Goal: Task Accomplishment & Management: Use online tool/utility

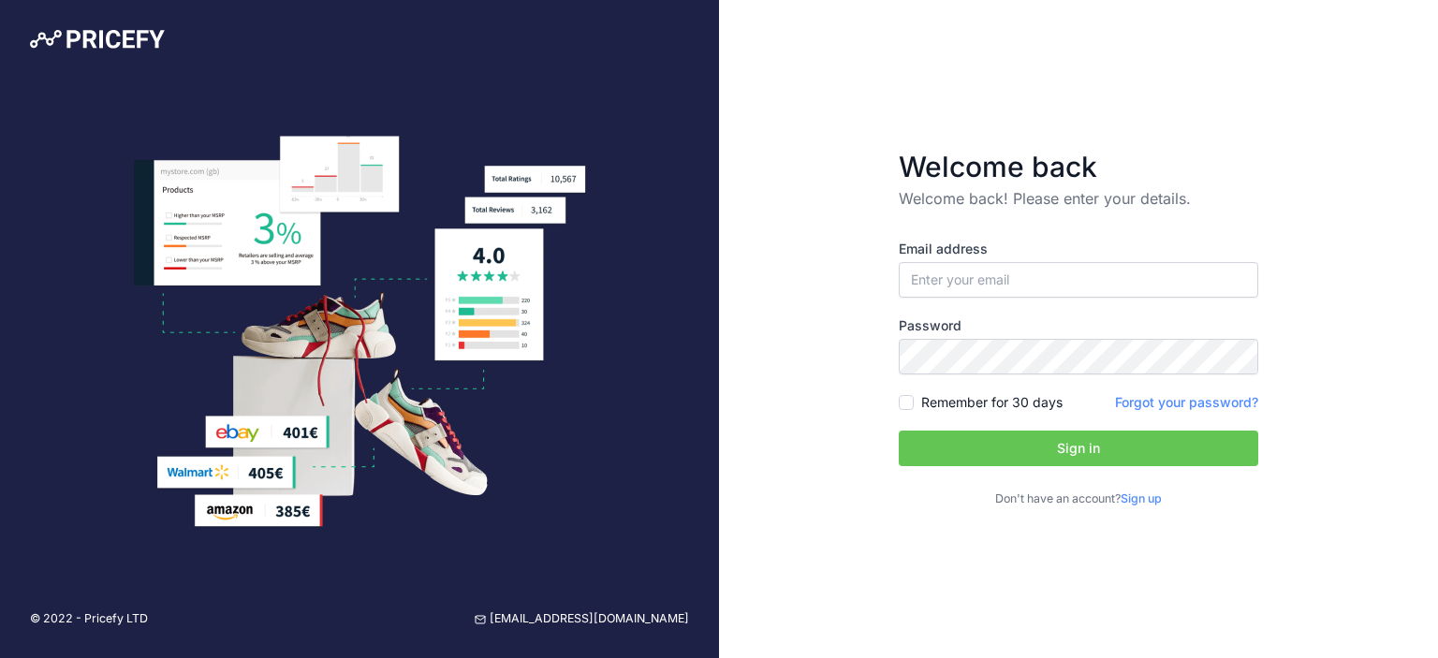
click at [1145, 505] on link "Sign up" at bounding box center [1141, 499] width 41 height 14
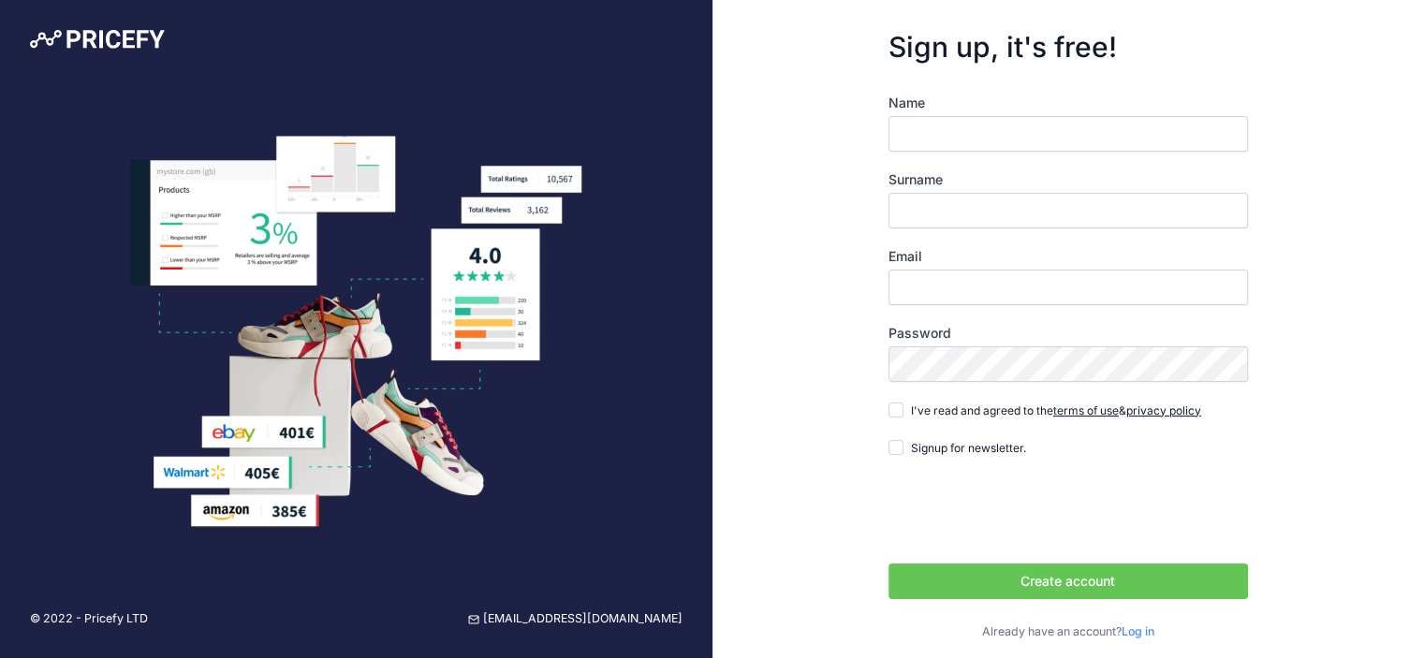
click at [931, 142] on input "Name" at bounding box center [1069, 134] width 360 height 36
type input "Pich"
type input "Chaovawanich"
click at [966, 285] on input "Email" at bounding box center [1069, 288] width 360 height 36
type input "[EMAIL_ADDRESS][DOMAIN_NAME]"
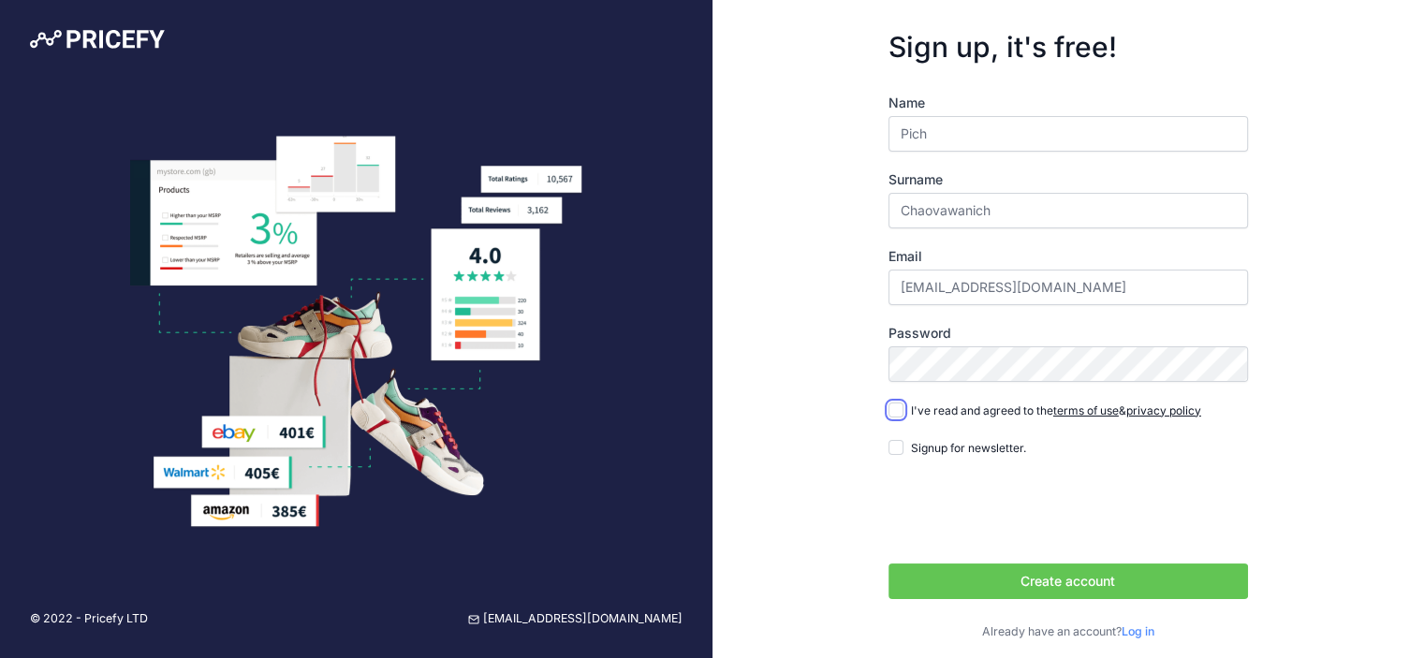
click at [895, 407] on input "I've read and agreed to the terms of use & privacy policy" at bounding box center [896, 410] width 15 height 15
checkbox input "true"
click at [962, 576] on button "Create account" at bounding box center [1069, 582] width 360 height 36
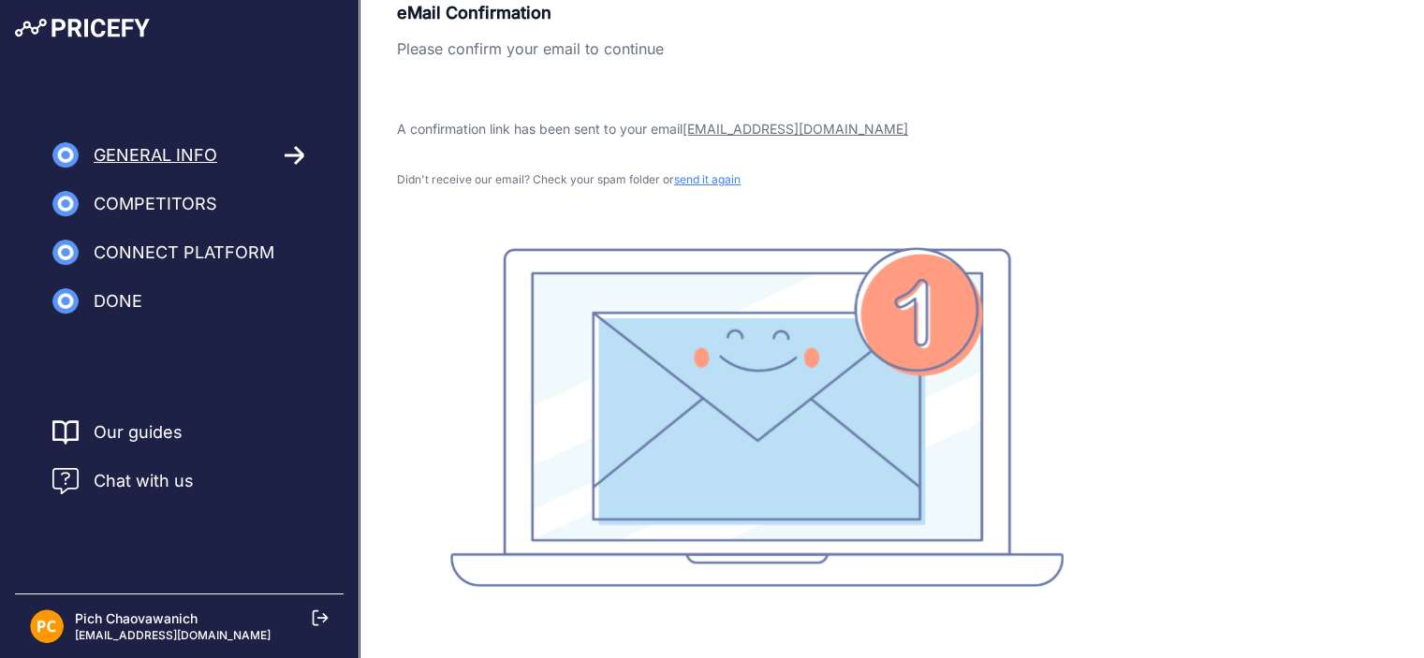
scroll to position [34, 0]
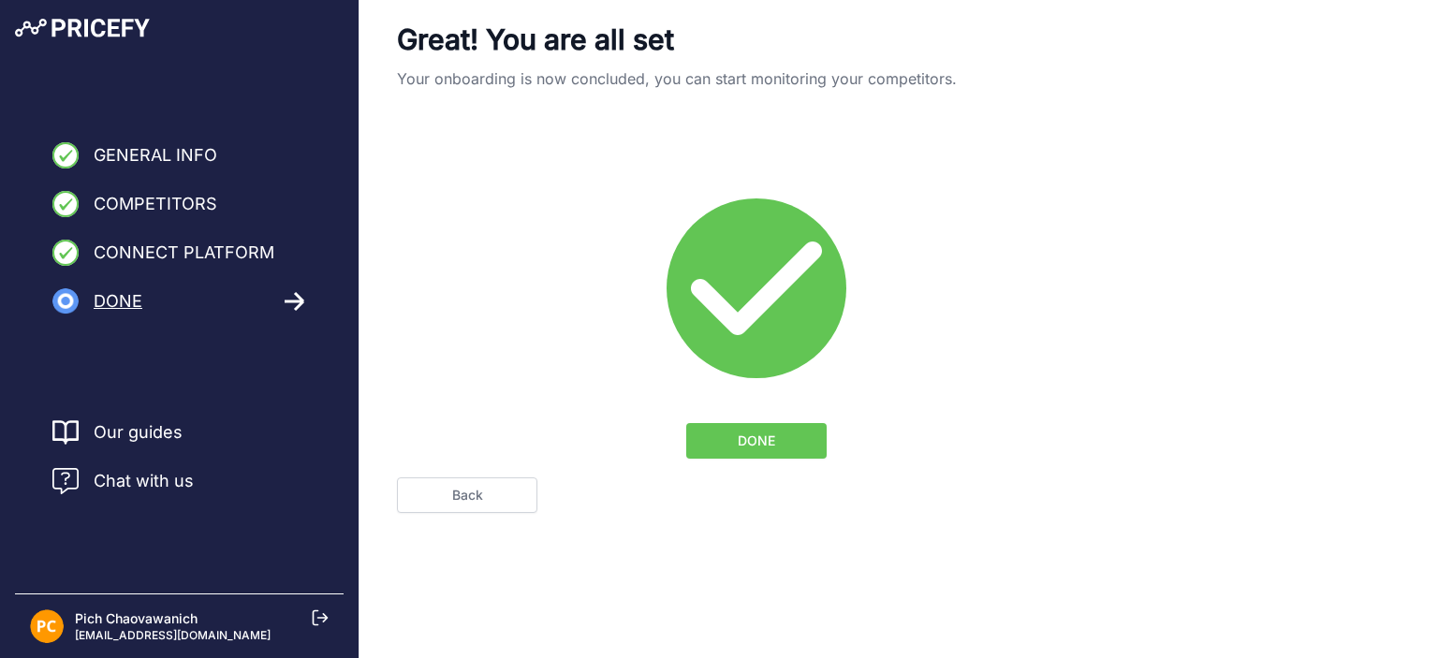
click at [760, 441] on span "DONE" at bounding box center [756, 441] width 37 height 19
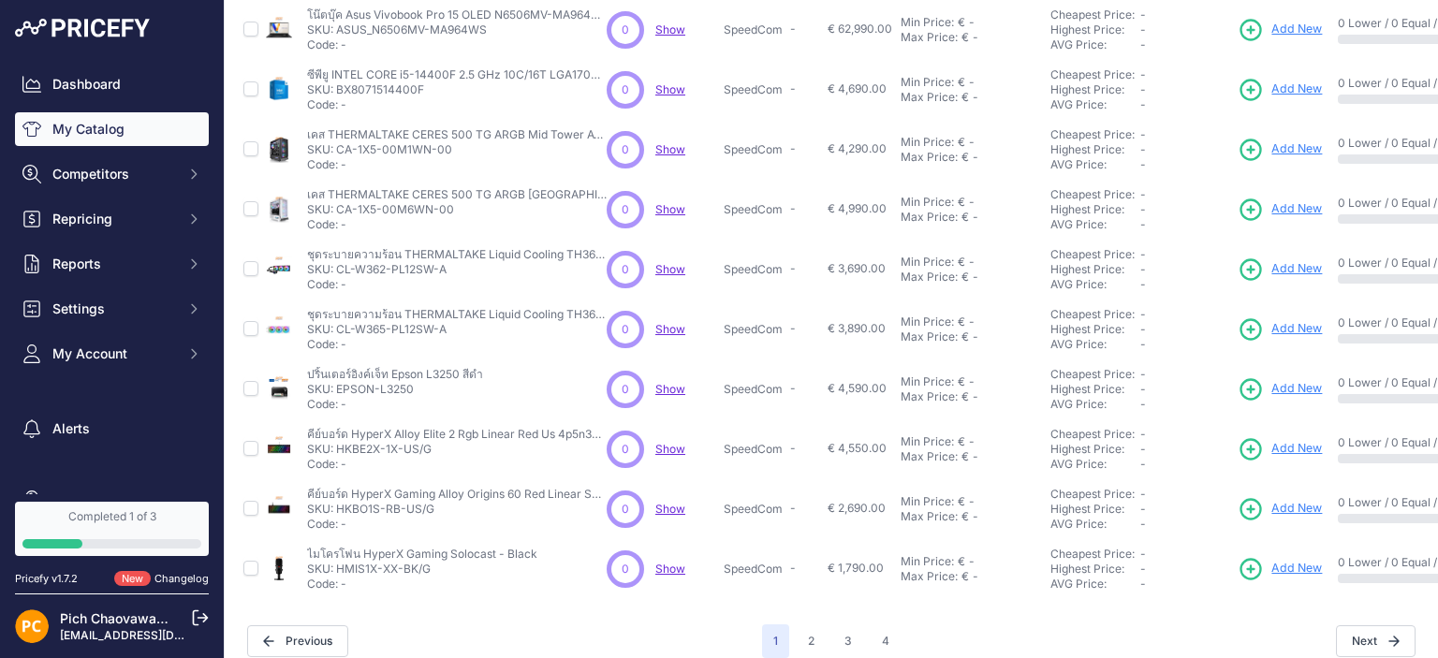
scroll to position [479, 0]
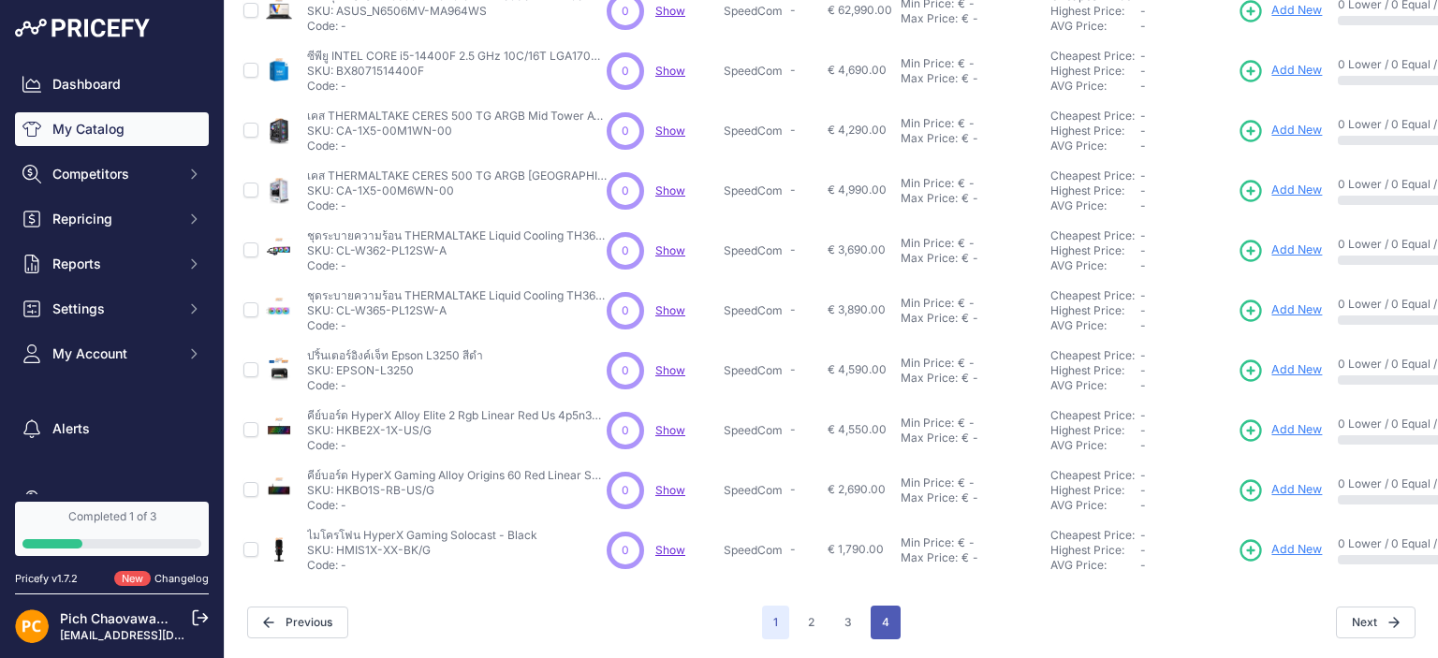
click at [879, 606] on button "4" at bounding box center [886, 623] width 30 height 34
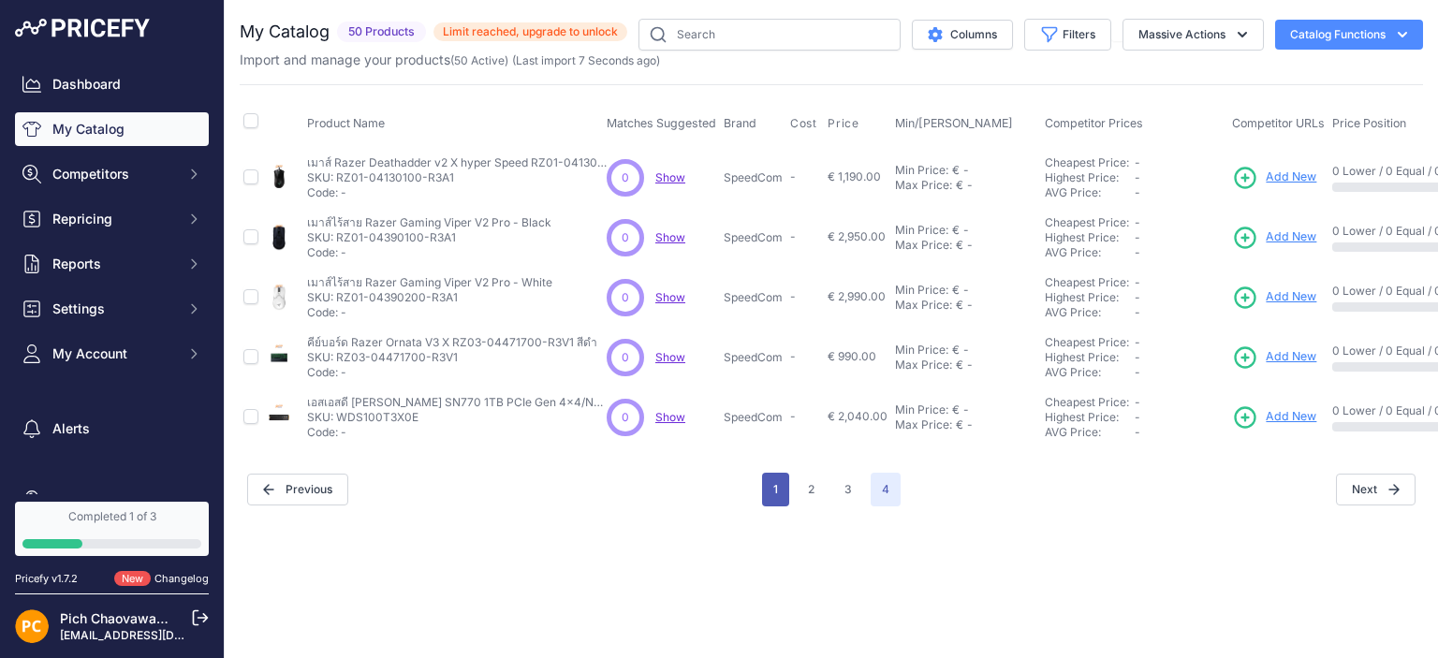
click at [783, 484] on button "1" at bounding box center [775, 490] width 27 height 34
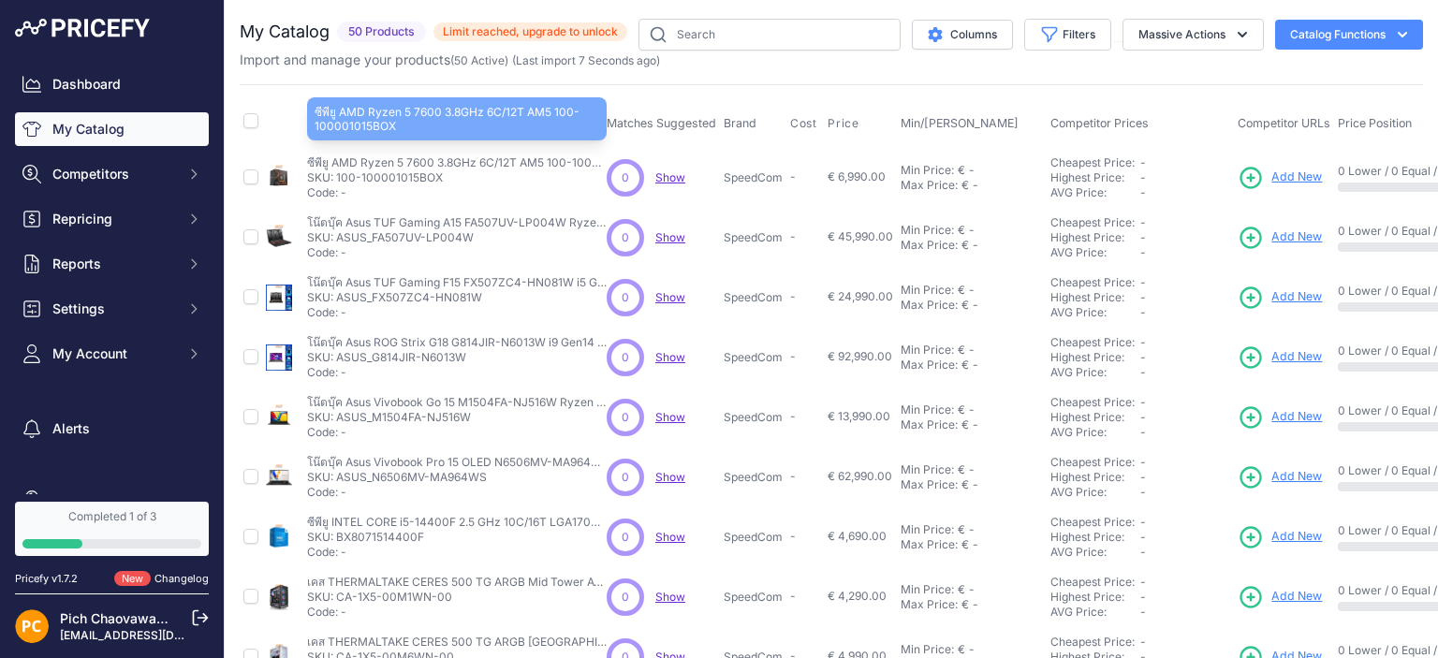
click at [403, 168] on p "ซีพียู AMD Ryzen 5 7600 3.8GHz 6C/12T AM5 100-100001015BOX" at bounding box center [457, 162] width 300 height 15
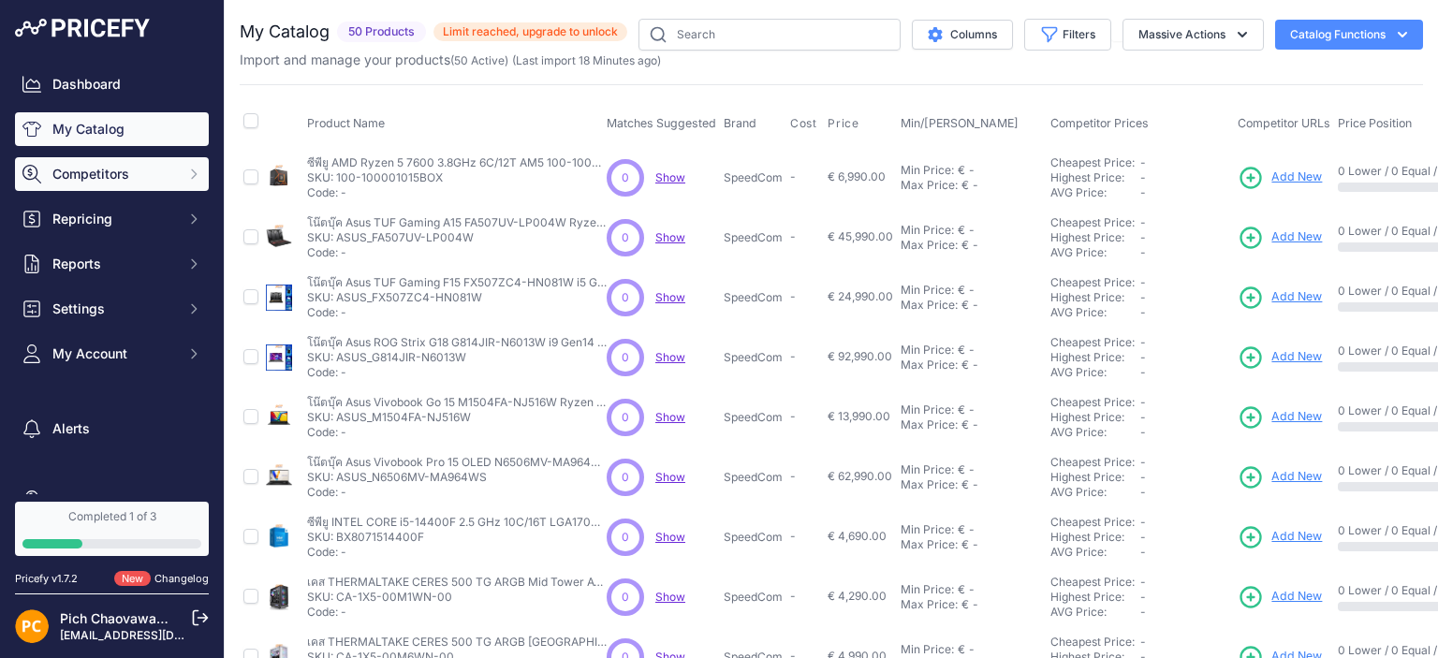
click at [133, 178] on span "Competitors" at bounding box center [113, 174] width 123 height 19
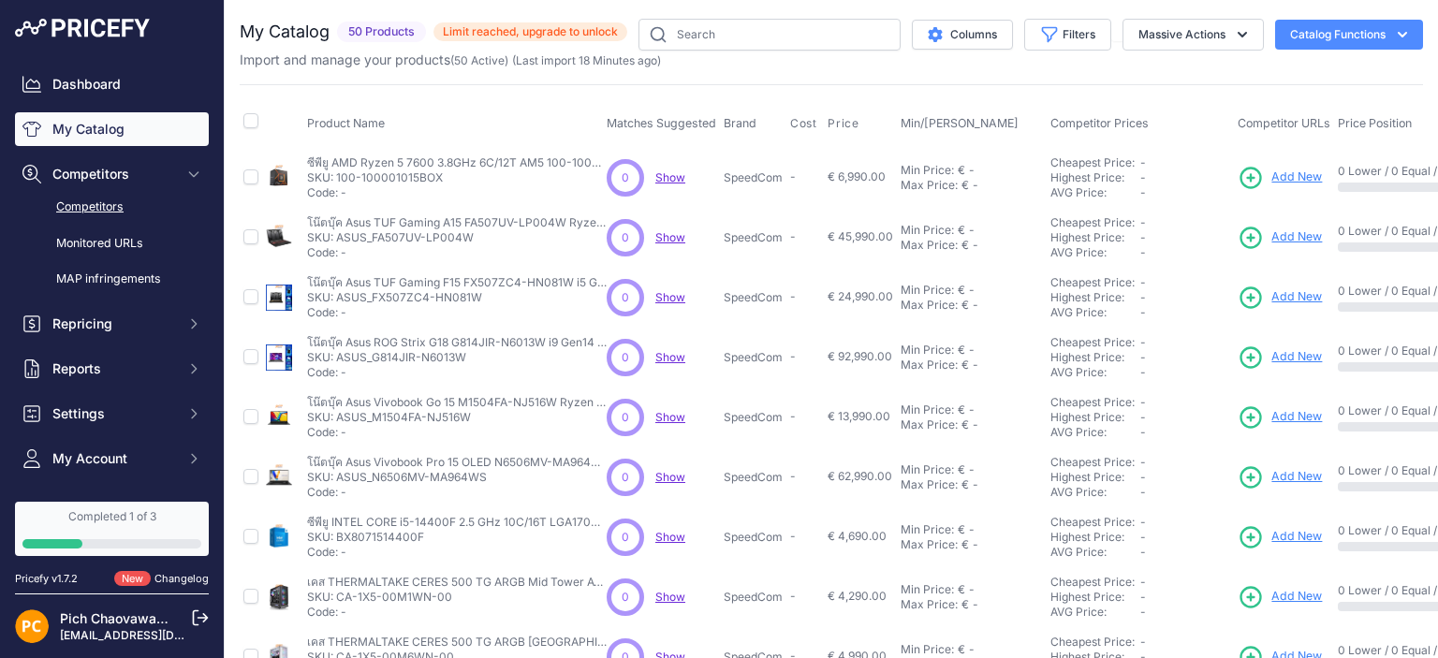
click at [131, 202] on link "Competitors" at bounding box center [112, 207] width 194 height 33
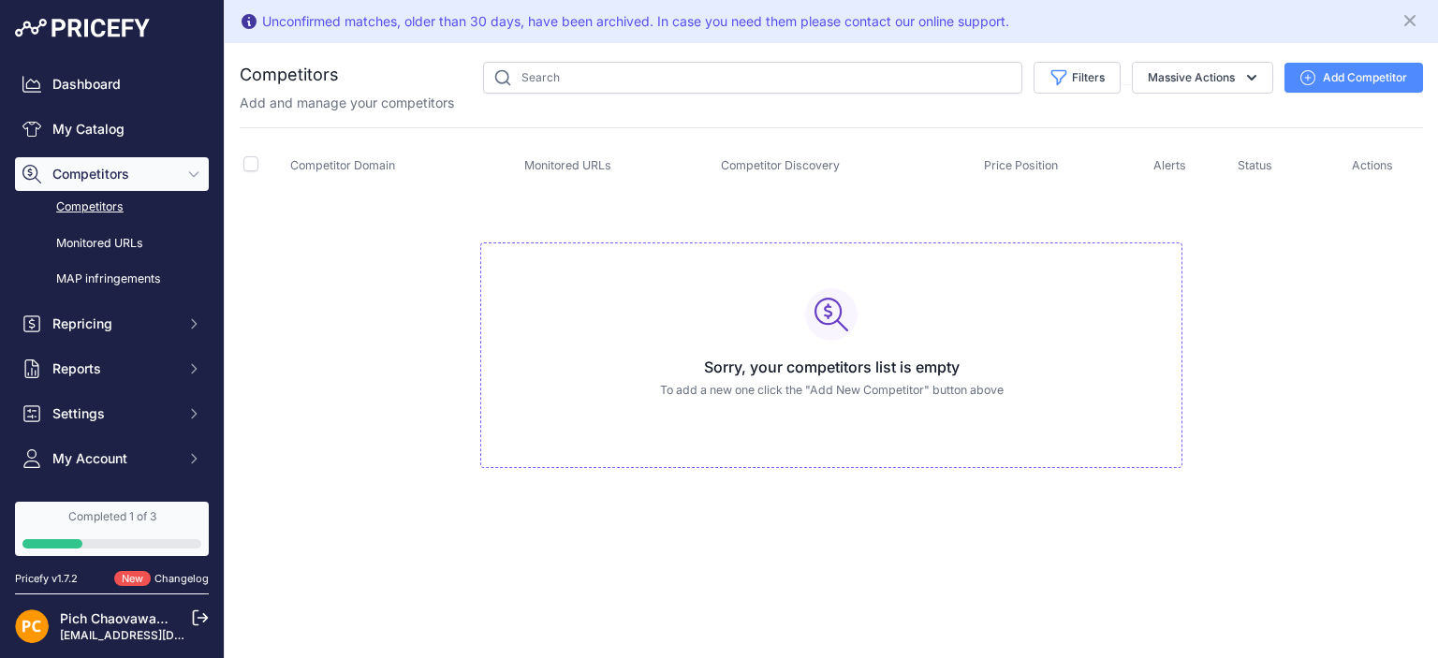
click at [1371, 76] on button "Add Competitor" at bounding box center [1354, 78] width 139 height 30
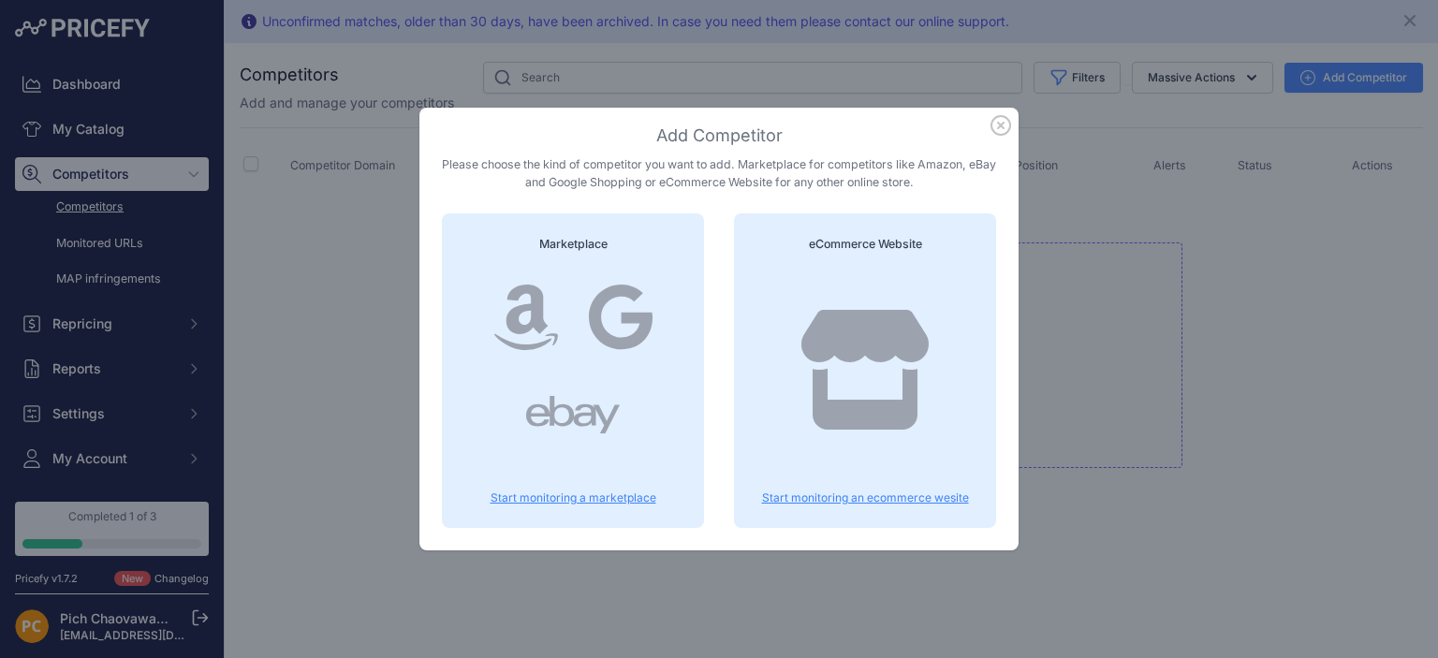
click at [843, 340] on icon at bounding box center [865, 370] width 127 height 120
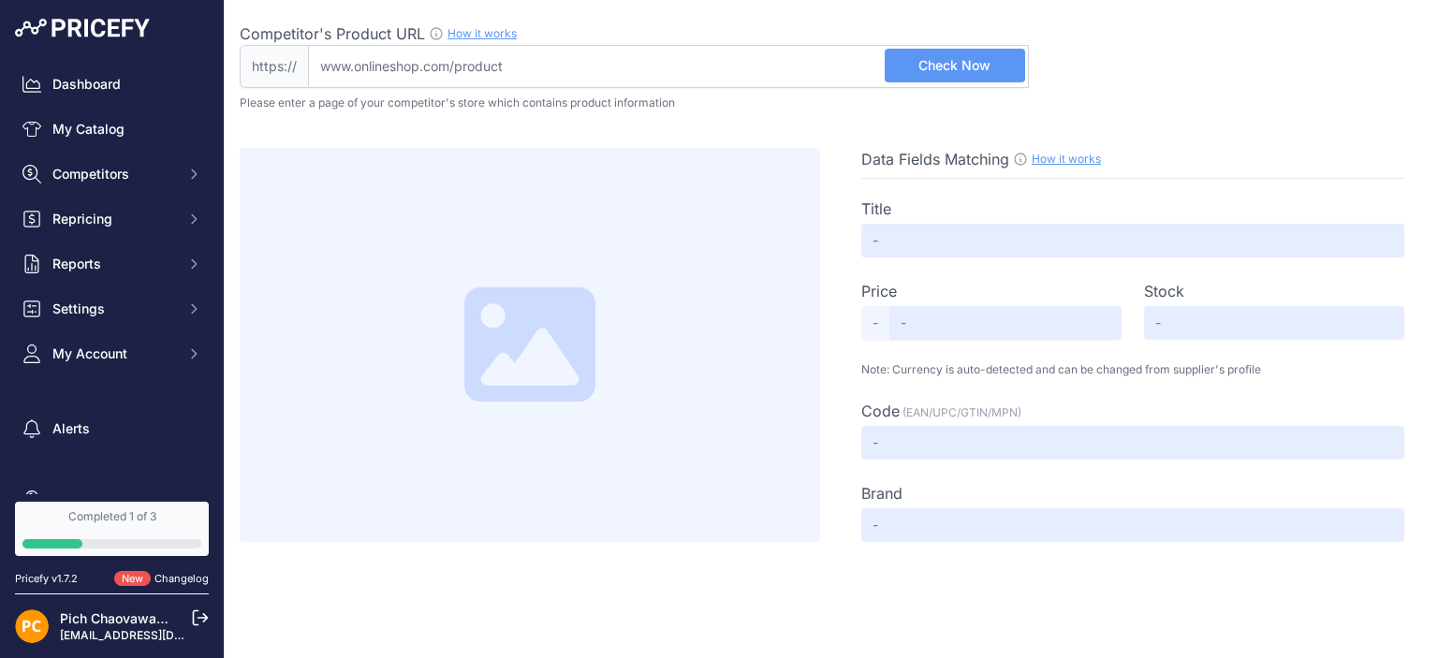
click at [708, 68] on input "Competitor's Product URL How it works In order to create your competitor's extr…" at bounding box center [668, 66] width 721 height 43
click at [1027, 47] on input "jib.co.th" at bounding box center [668, 66] width 721 height 43
click at [987, 74] on span "Check Now" at bounding box center [955, 65] width 72 height 19
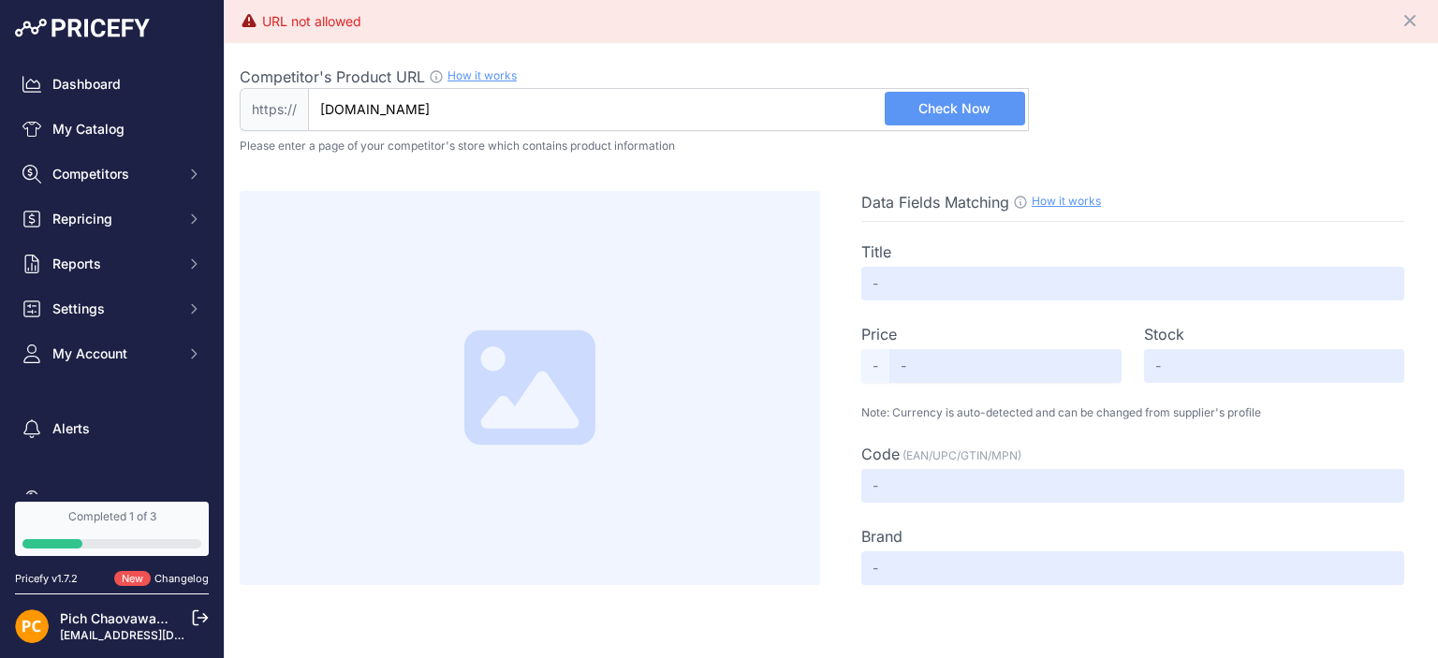
click at [535, 116] on input "jib.co.th" at bounding box center [668, 109] width 721 height 43
click at [917, 108] on button "Check Now" at bounding box center [955, 109] width 140 height 34
click at [665, 114] on input "bnn.in.th" at bounding box center [668, 109] width 721 height 43
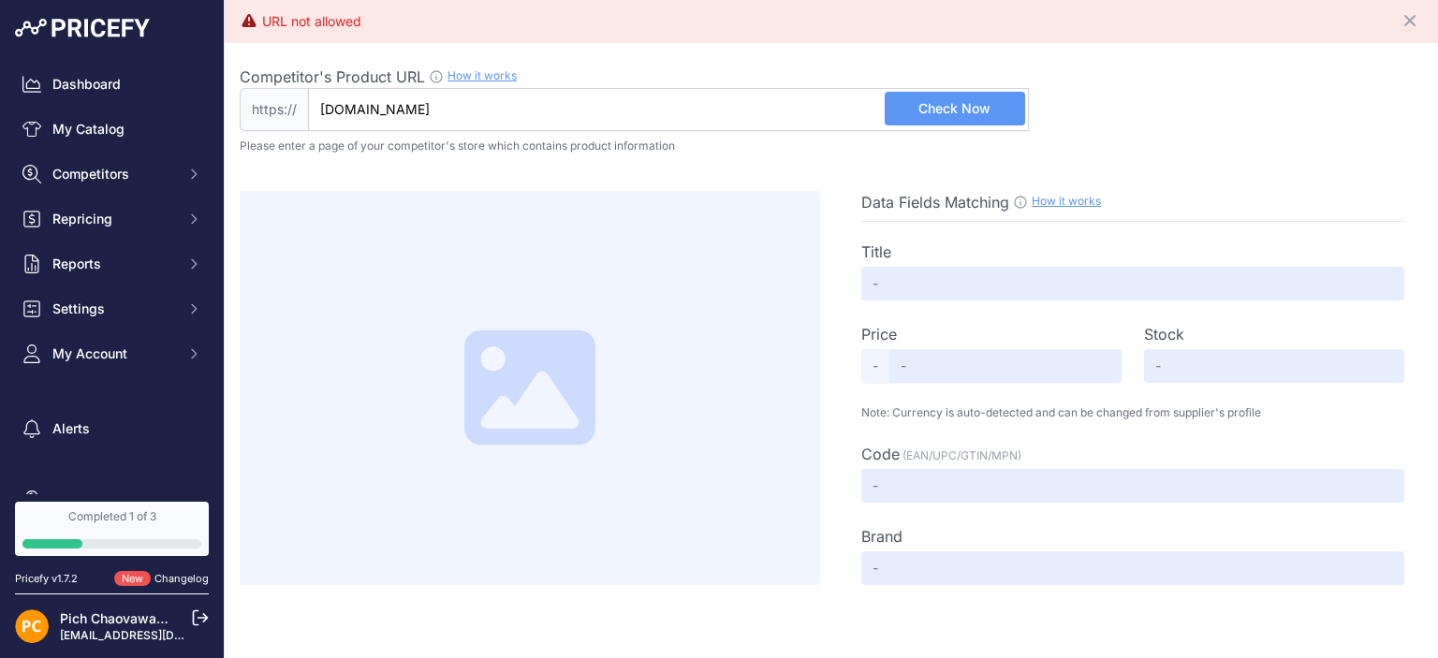
click at [665, 114] on input "bnn.in.th" at bounding box center [668, 109] width 721 height 43
type input "itcity.co.th"
click at [137, 133] on link "My Catalog" at bounding box center [112, 129] width 194 height 34
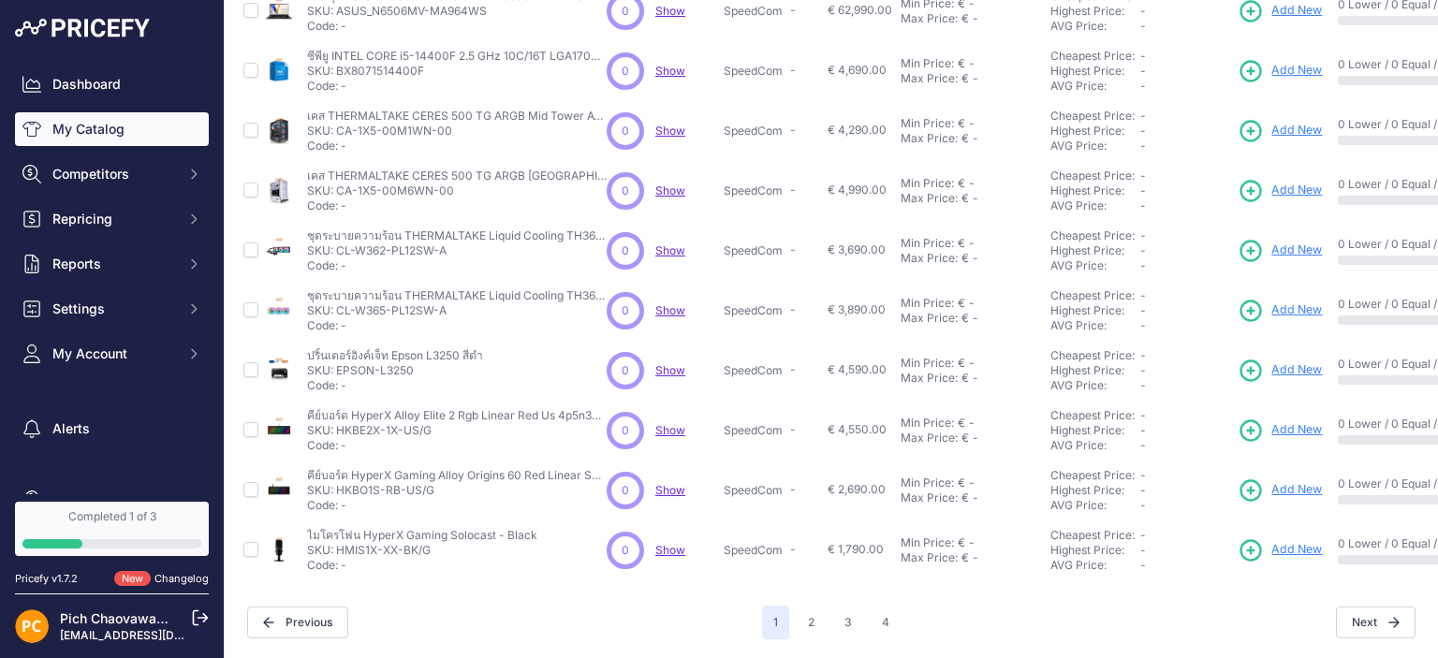
scroll to position [479, 0]
click at [818, 622] on button "2" at bounding box center [811, 623] width 29 height 34
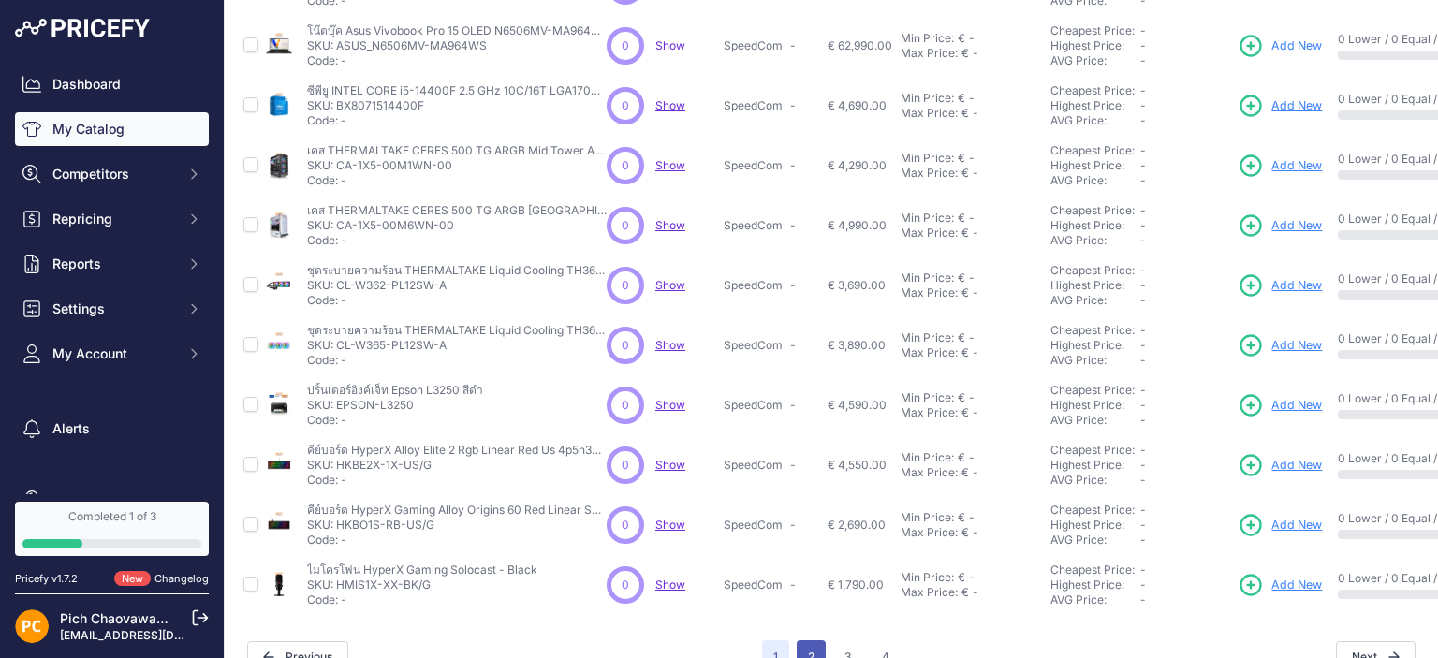
scroll to position [525, 0]
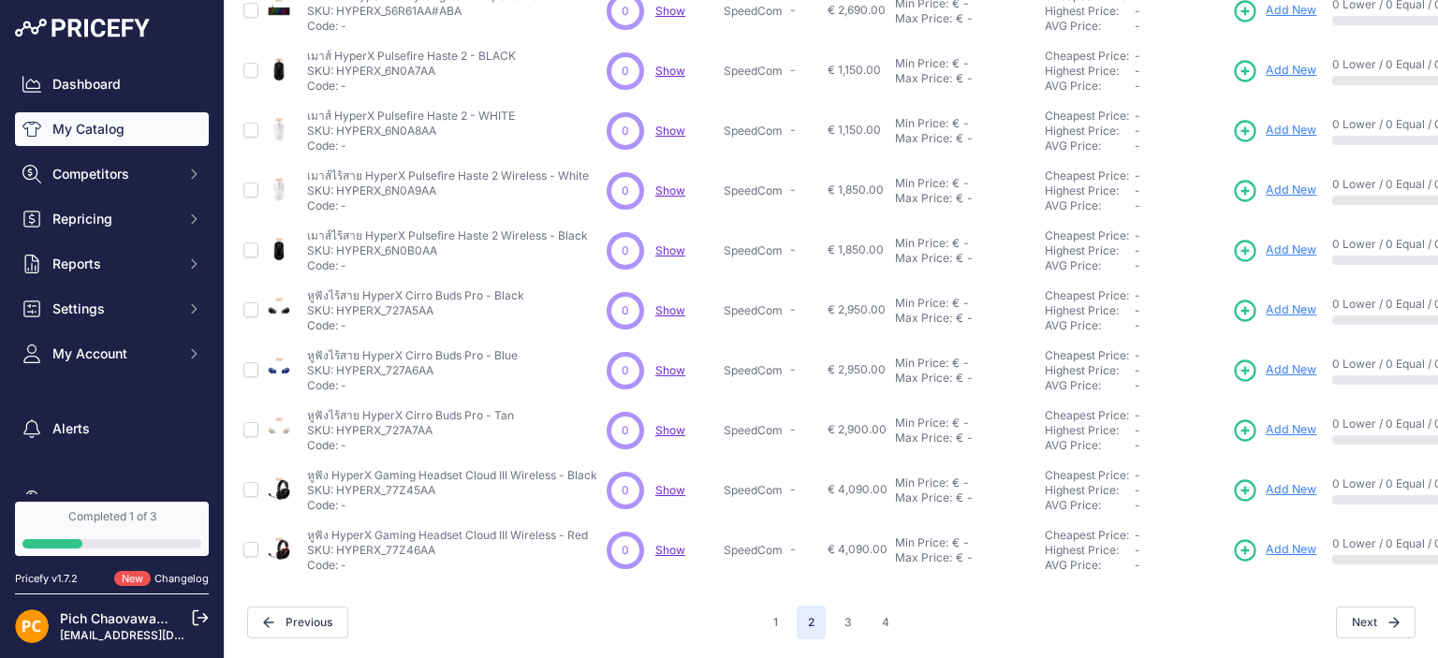
scroll to position [479, 0]
click at [836, 606] on button "3" at bounding box center [848, 623] width 30 height 34
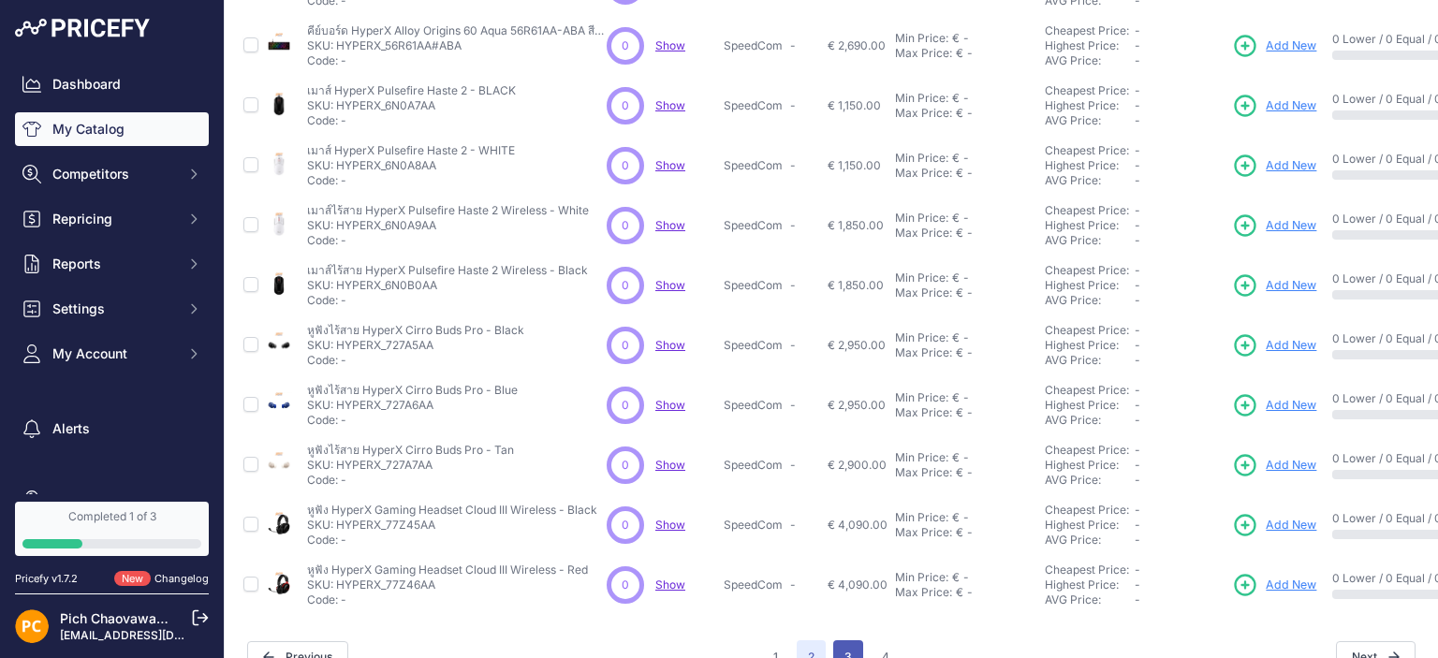
scroll to position [525, 0]
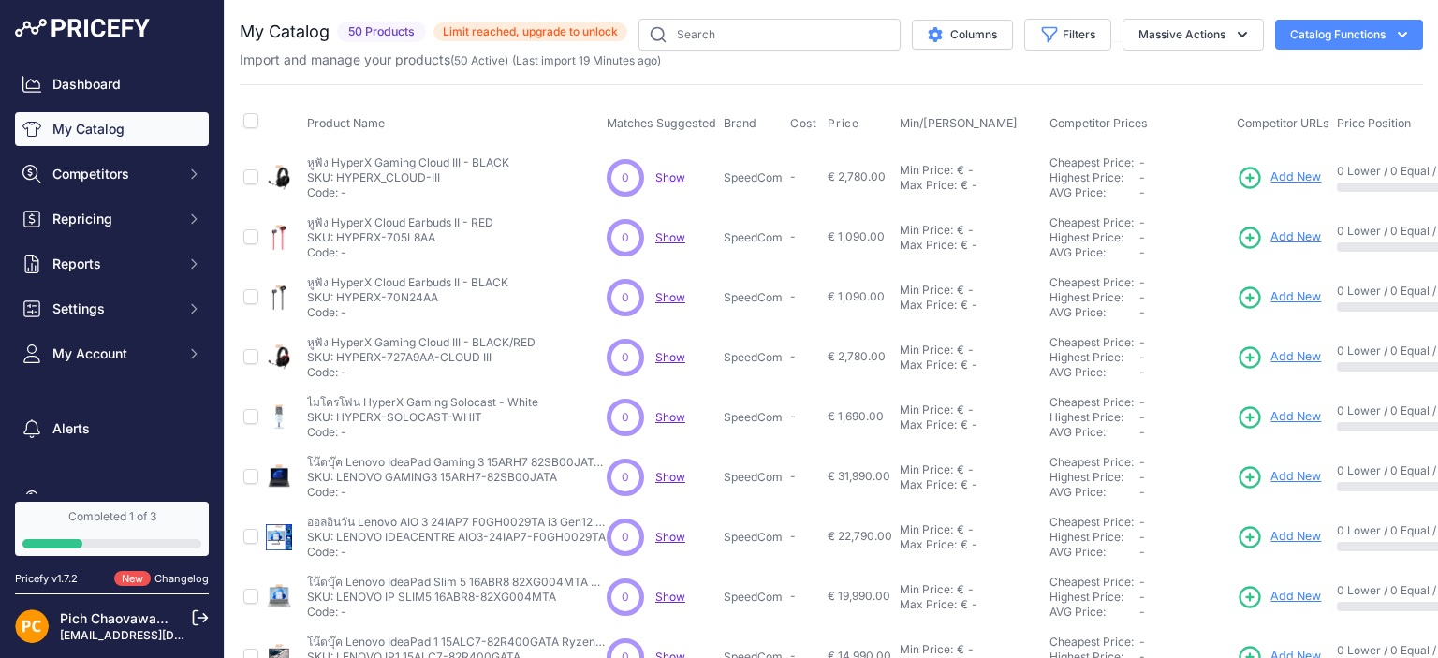
scroll to position [479, 0]
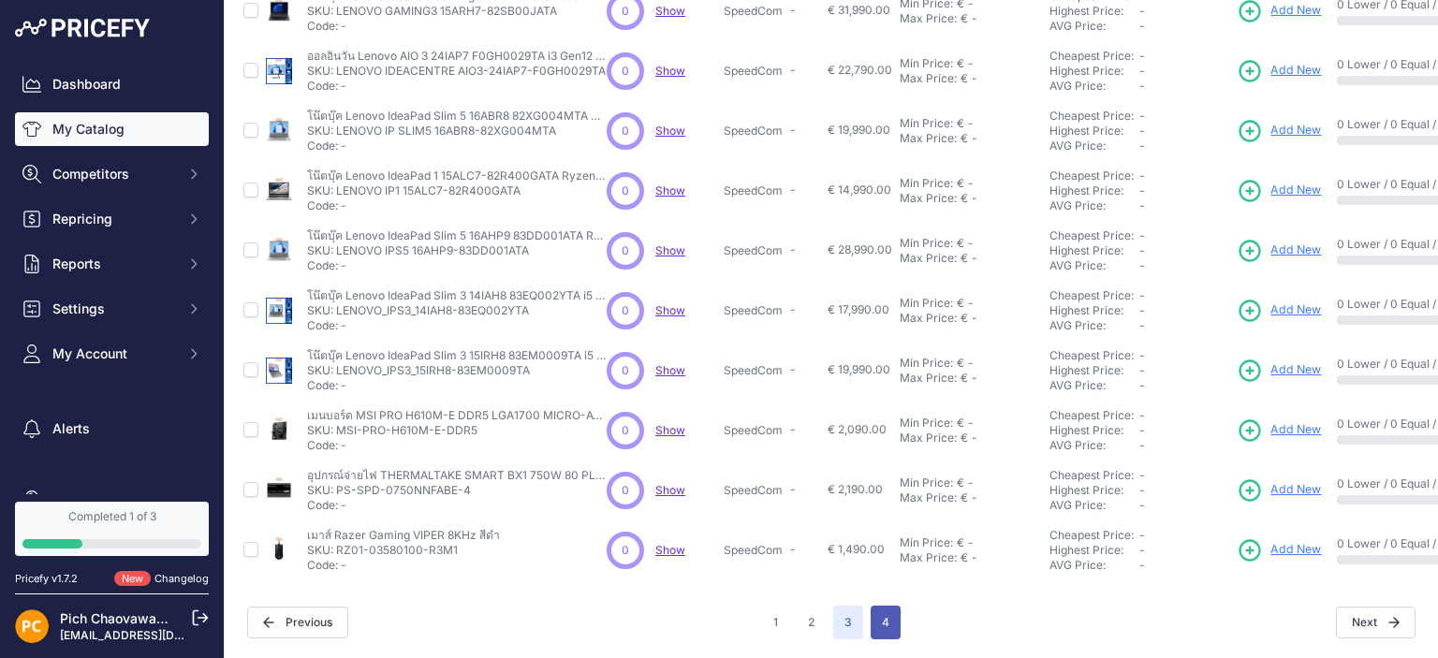
click at [877, 607] on button "4" at bounding box center [886, 623] width 30 height 34
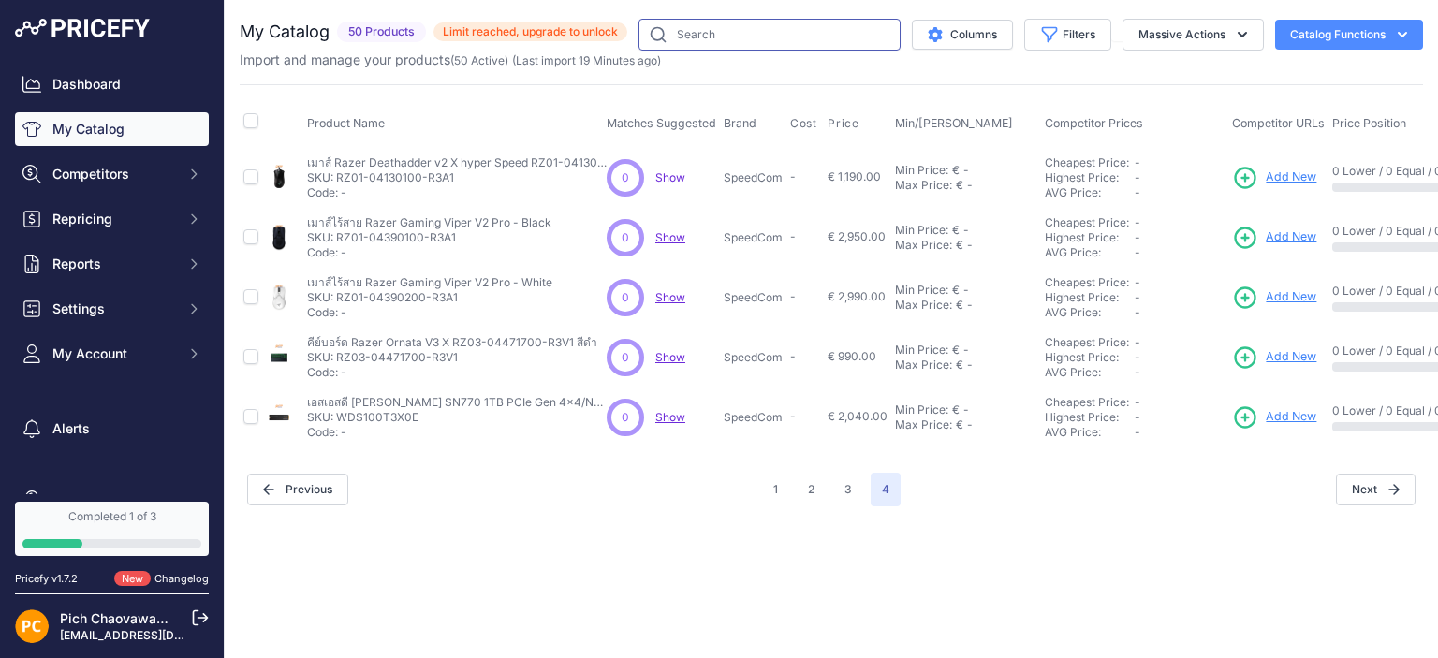
click at [698, 39] on input "text" at bounding box center [770, 35] width 262 height 32
type input "m.2"
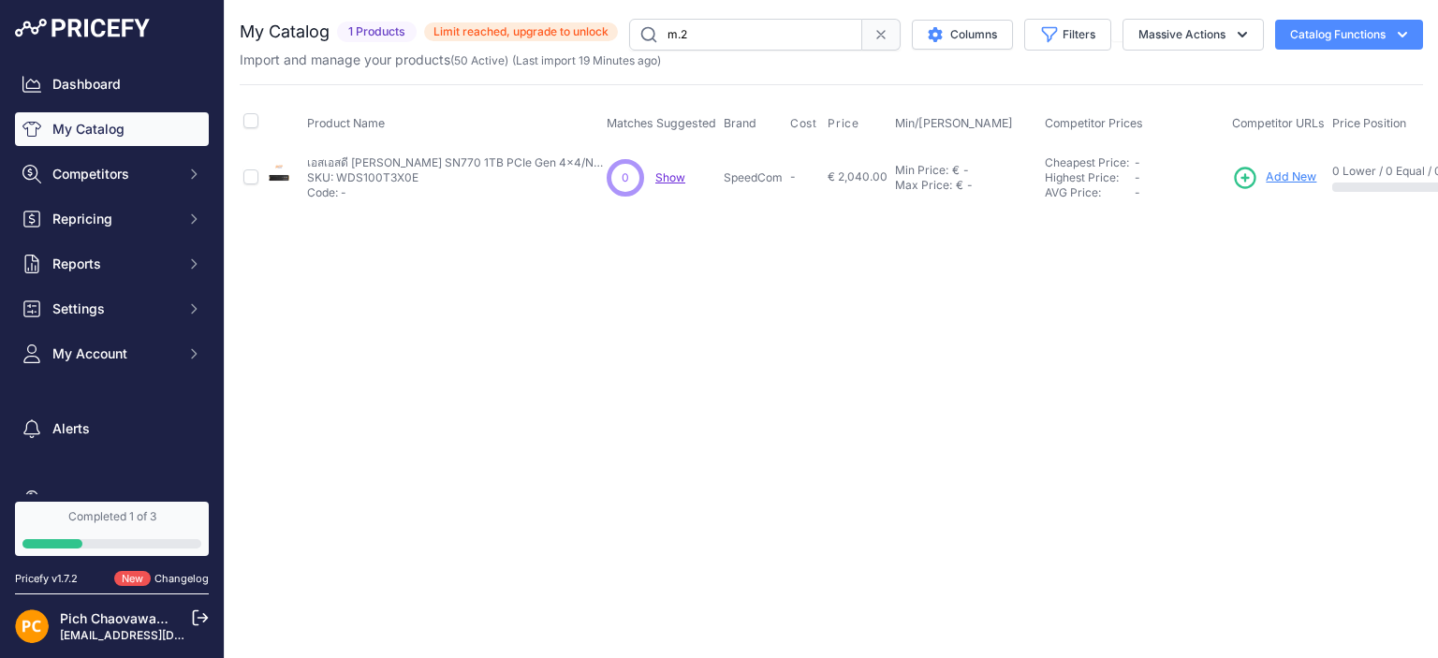
click at [1289, 175] on span "Add New" at bounding box center [1291, 178] width 51 height 18
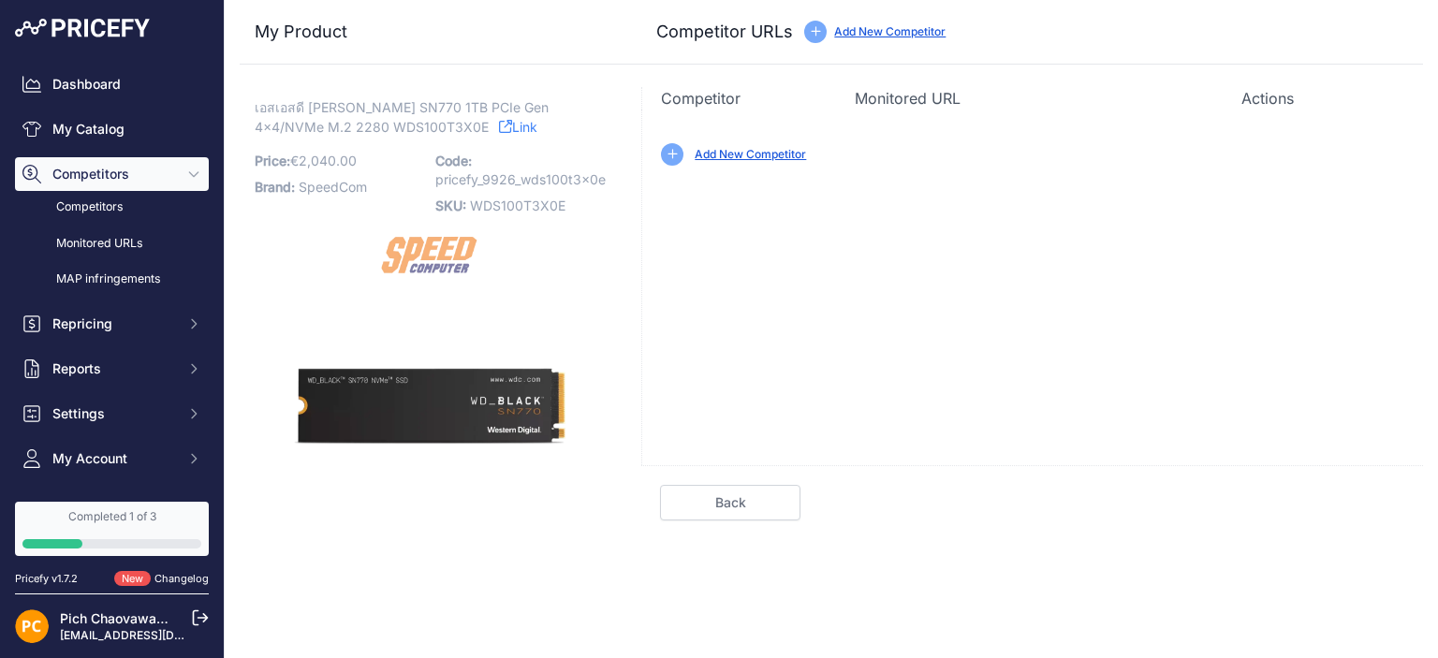
click at [734, 156] on link "Add New Competitor" at bounding box center [750, 154] width 111 height 14
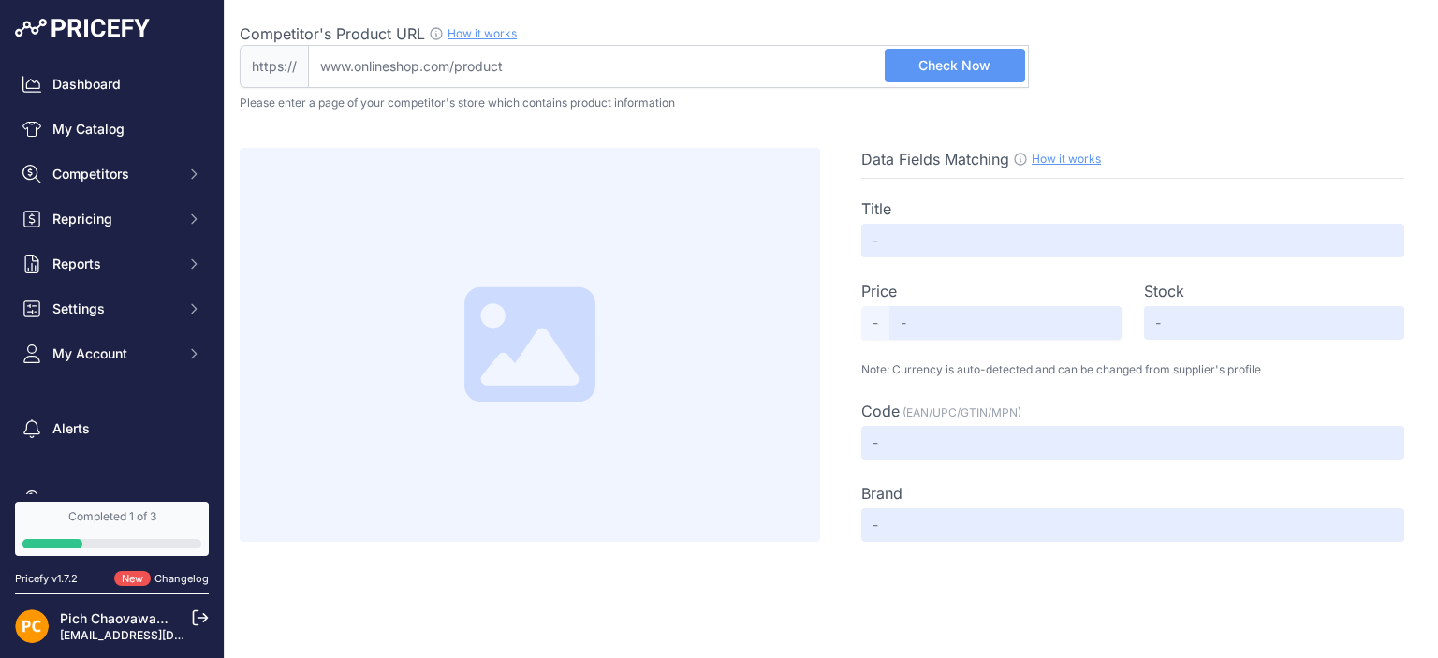
click at [641, 66] on input "Competitor's Product URL How it works In order to create your competitor's extr…" at bounding box center [668, 66] width 721 height 43
click at [560, 74] on input "Competitor's Product URL How it works In order to create your competitor's extr…" at bounding box center [668, 66] width 721 height 43
click at [1271, 120] on div "Data Fields Matching How it works Use our Chrome APP to create a personalized s…" at bounding box center [832, 327] width 1184 height 432
click at [1178, 148] on div "Data Fields Matching How it works Use our Chrome APP to create a personalized s…" at bounding box center [1133, 159] width 543 height 22
click at [713, 66] on input "Competitor's Product URL How it works In order to create your competitor's extr…" at bounding box center [668, 66] width 721 height 43
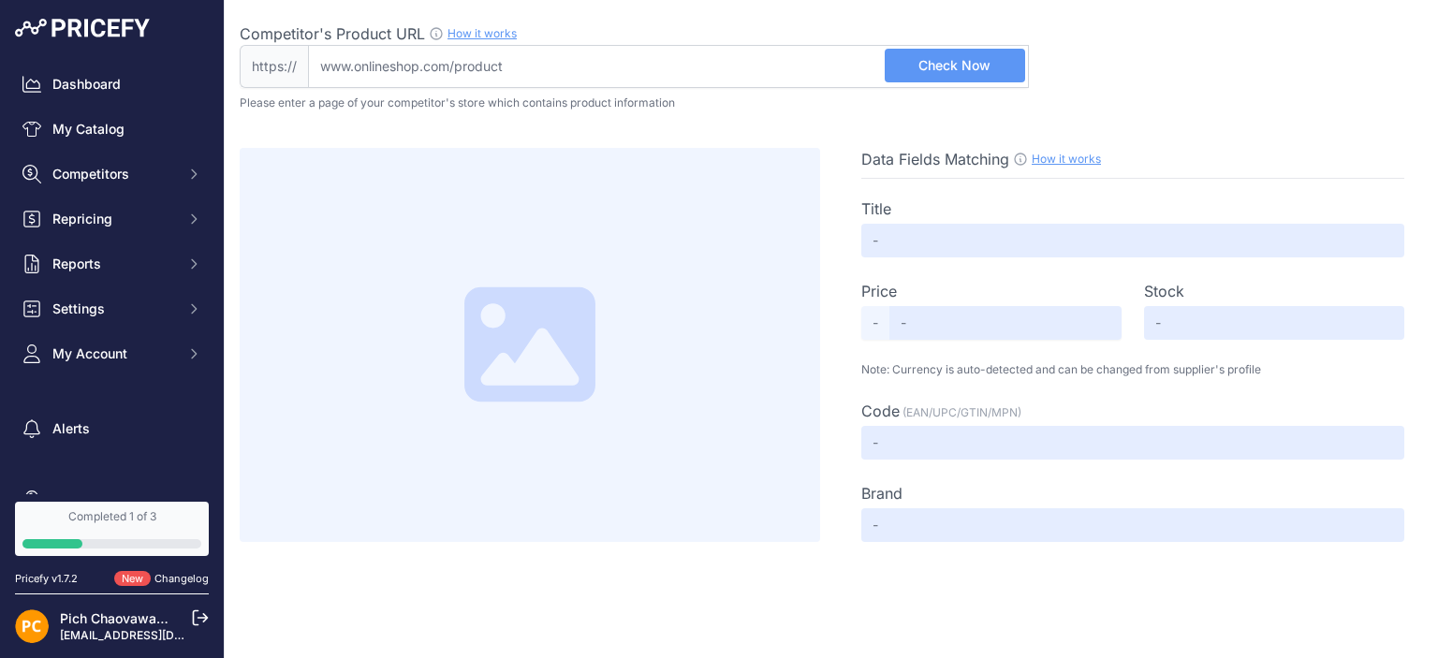
paste input "https://www.jib.co.th/web/product/readProduct/53212/1471/1-TB-SSD--%E0%B9%80%E0…"
type input "www.jib.co.th/web/product/readProduct/53212/1471/1-TB-SSD--%E0%B9%80%E0%B8%AD%E…"
click at [949, 61] on span "Check Now" at bounding box center [955, 65] width 72 height 19
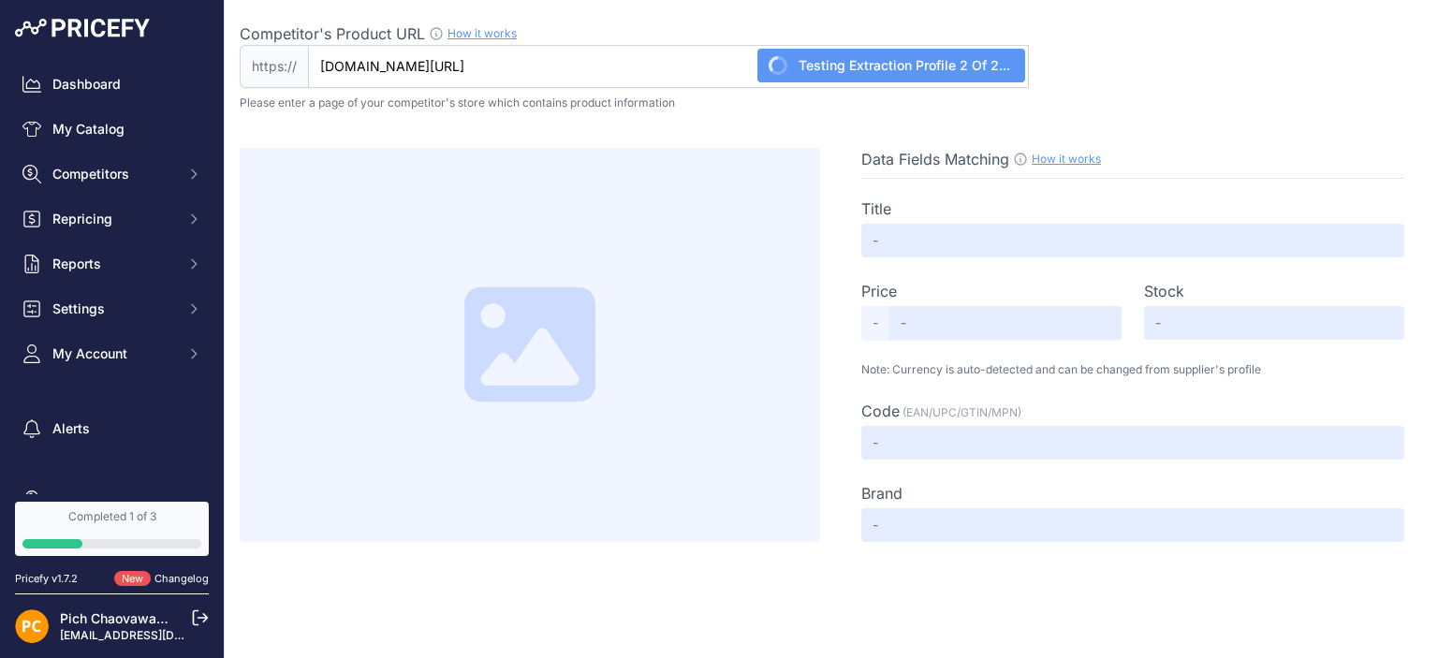
type input "Not Found"
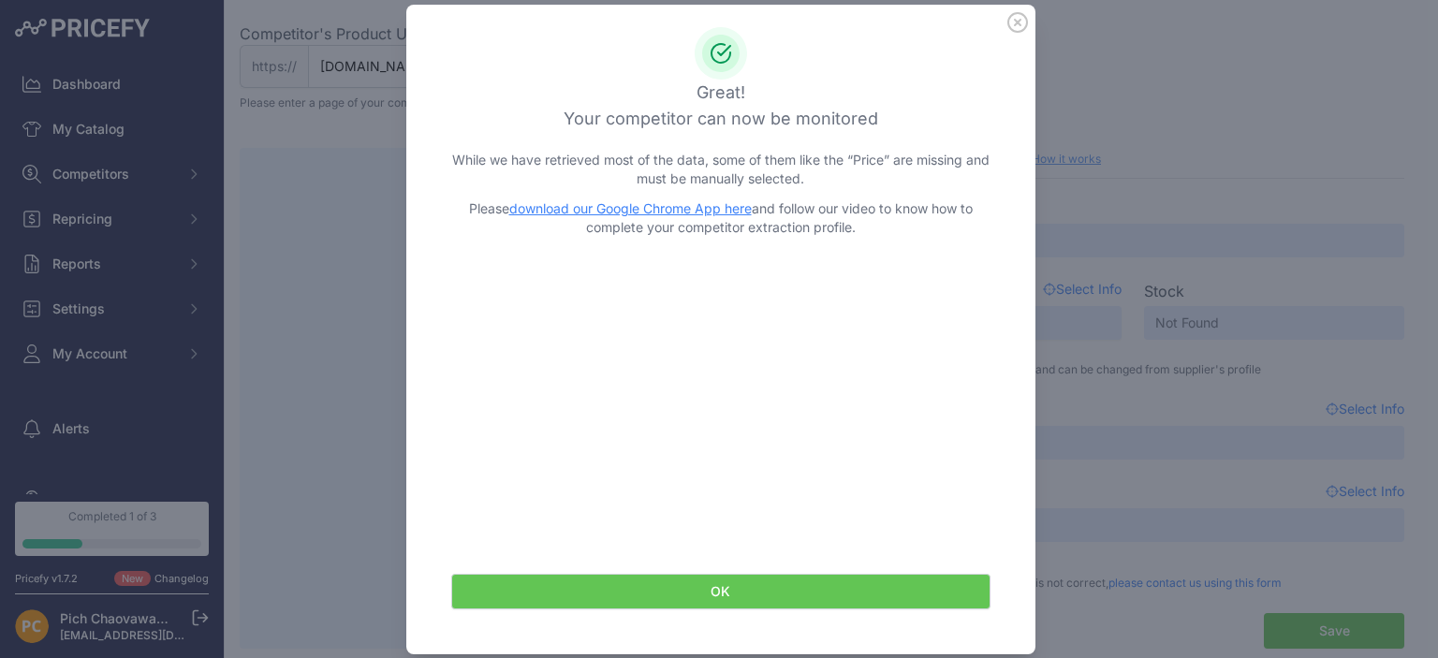
click at [797, 587] on button "OK" at bounding box center [720, 592] width 539 height 36
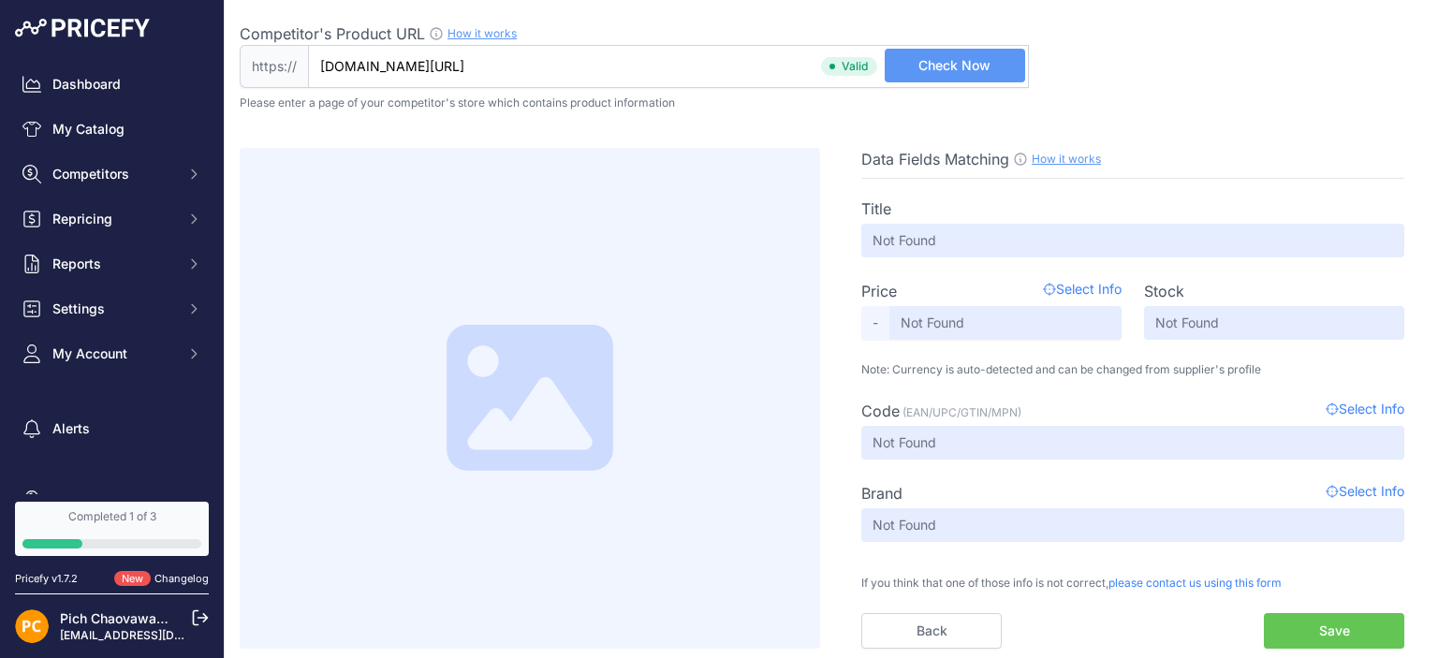
click at [1288, 622] on button "Save" at bounding box center [1334, 631] width 140 height 36
click at [1308, 617] on button "Save" at bounding box center [1334, 631] width 140 height 36
drag, startPoint x: 1105, startPoint y: 119, endPoint x: 1170, endPoint y: 215, distance: 116.1
click at [1170, 215] on div "Competitor's Product URL How it works In order to create your competitor's extr…" at bounding box center [832, 324] width 1184 height 649
click at [1184, 205] on div "Title" at bounding box center [1133, 209] width 543 height 22
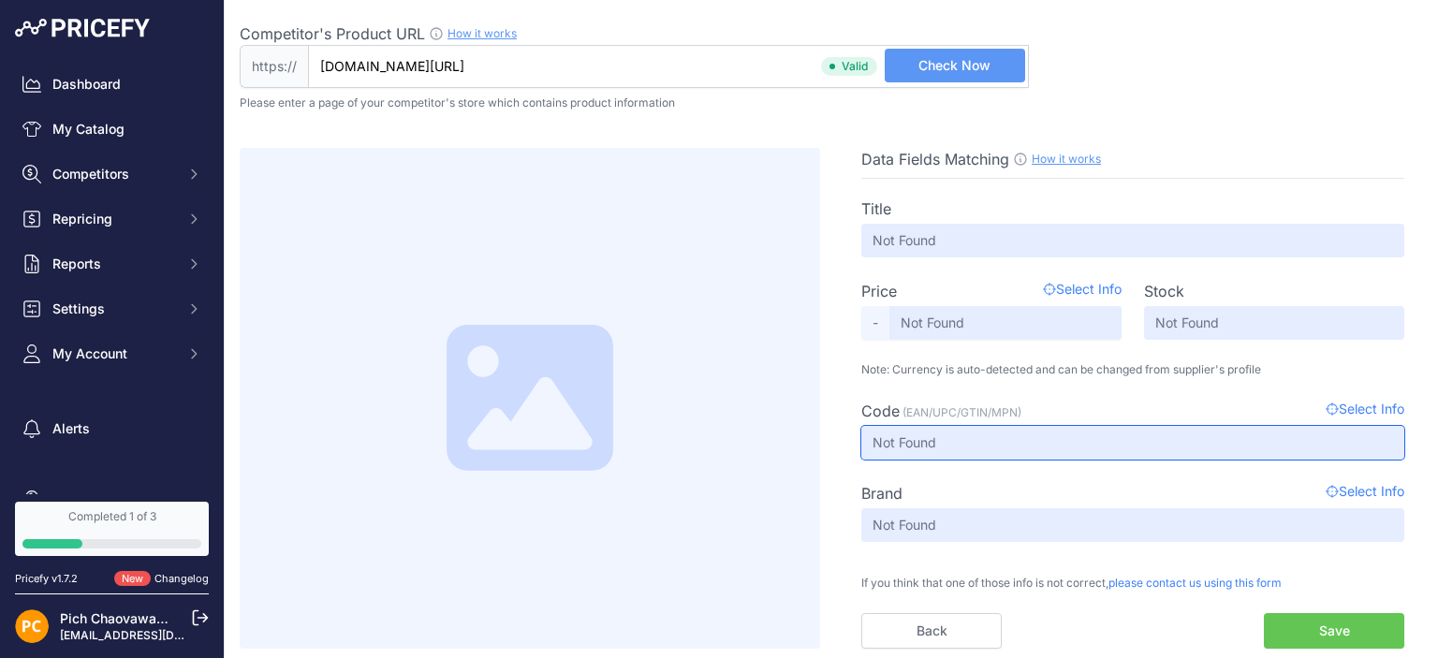
click at [1154, 427] on input "Not Found" at bounding box center [1133, 443] width 543 height 34
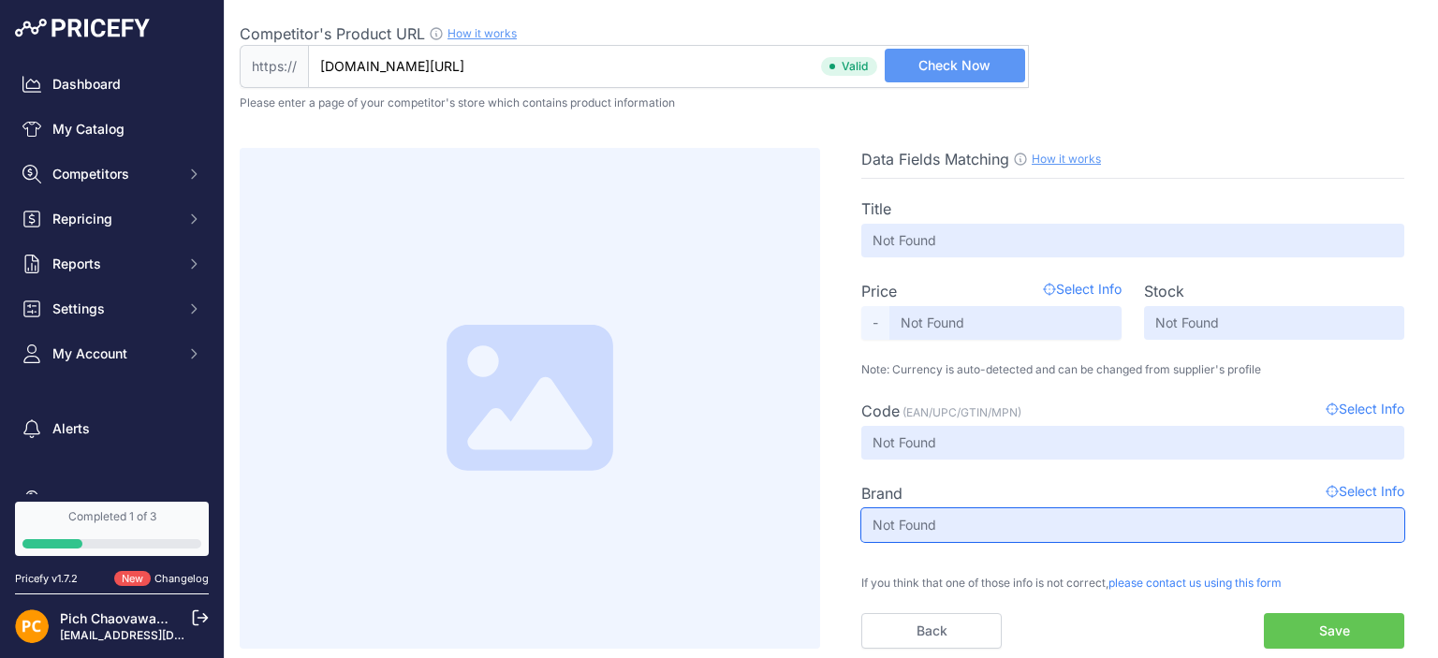
click at [1121, 521] on input "Not Found" at bounding box center [1133, 525] width 543 height 34
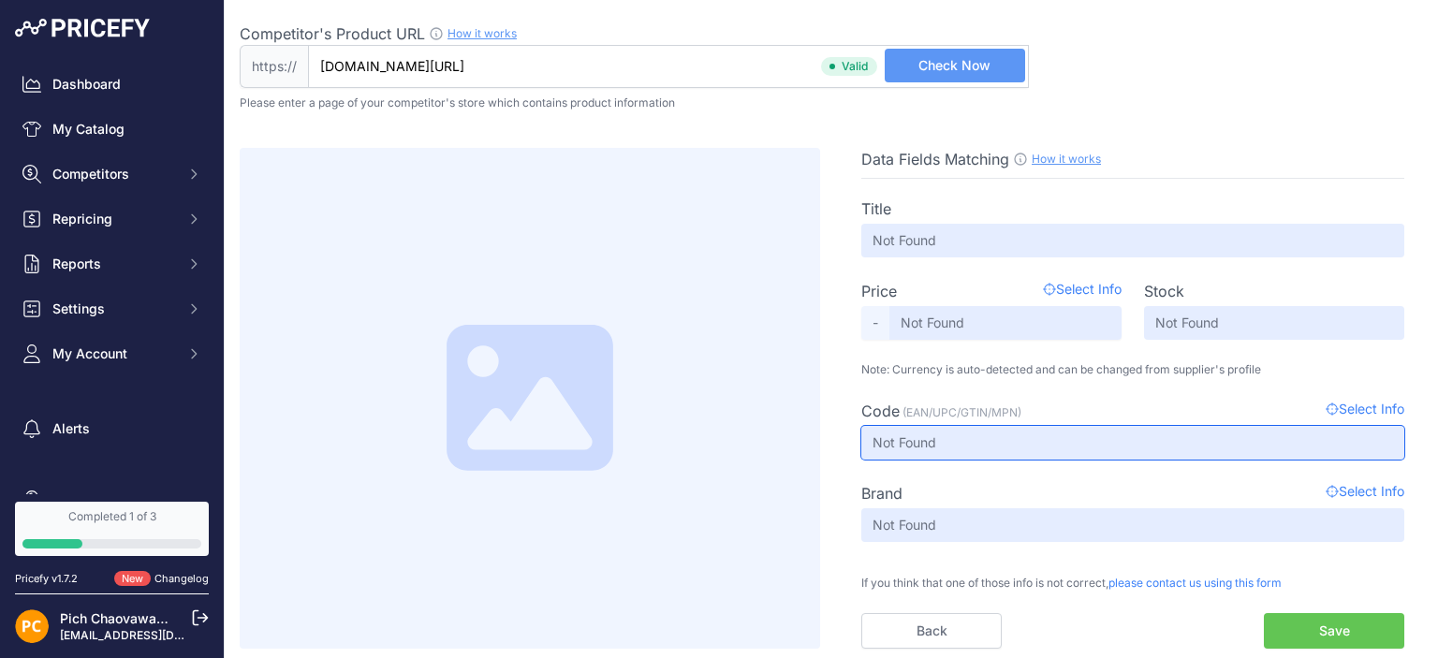
click at [1112, 454] on input "Not Found" at bounding box center [1133, 443] width 543 height 34
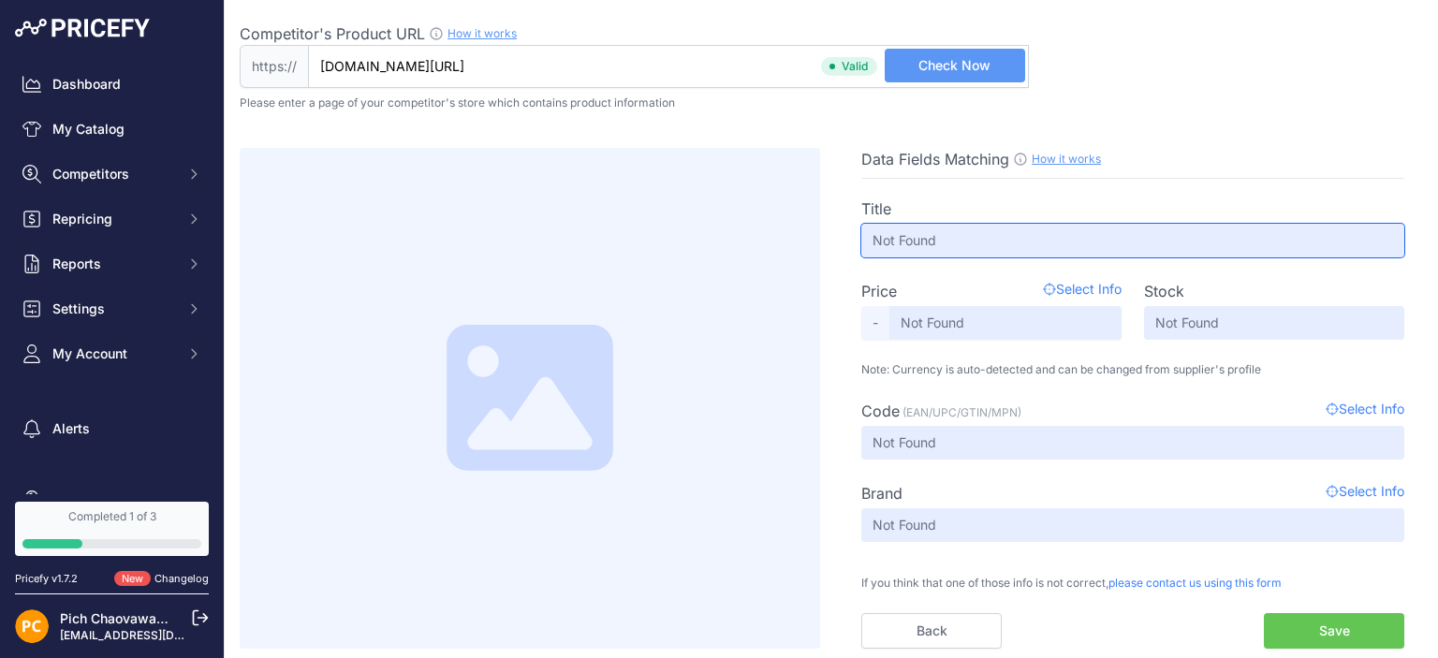
click at [1024, 242] on input "Not Found" at bounding box center [1133, 241] width 543 height 34
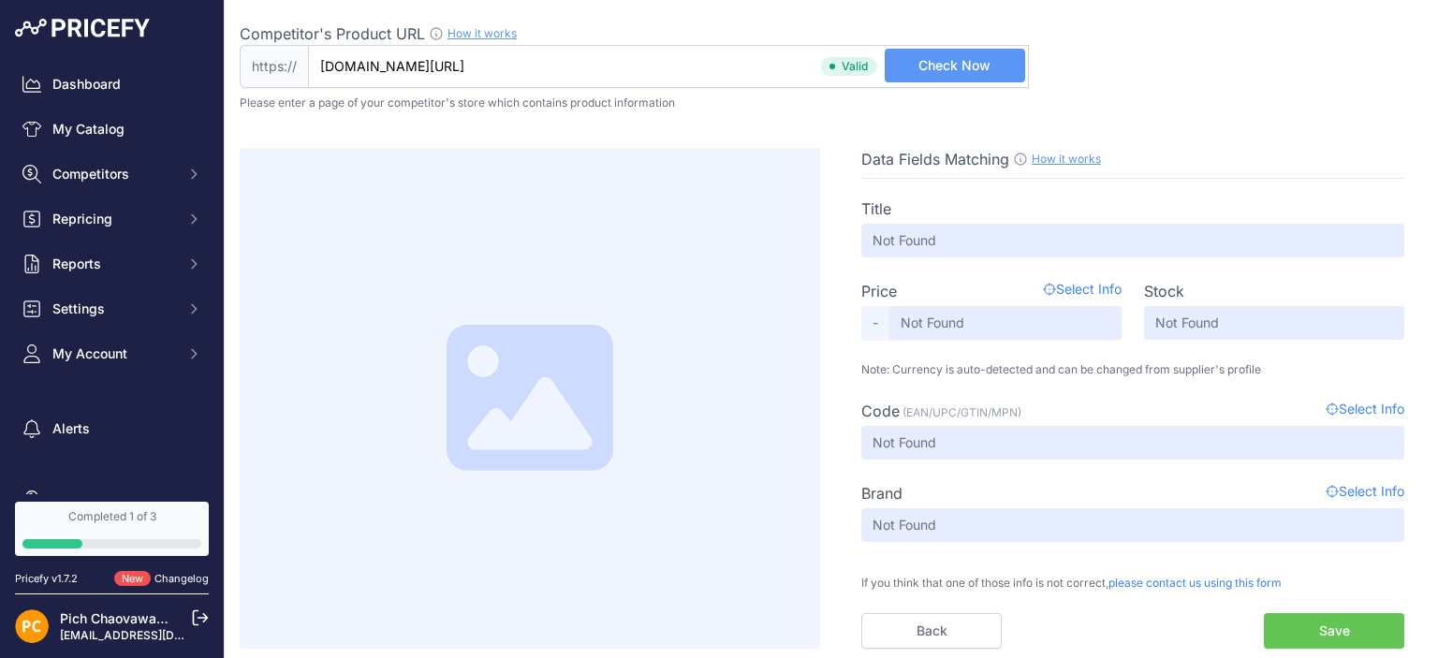
click at [701, 126] on div "Data Fields Matching How it works Use our Chrome APP to create a personalized s…" at bounding box center [832, 380] width 1184 height 538
